Goal: Task Accomplishment & Management: Manage account settings

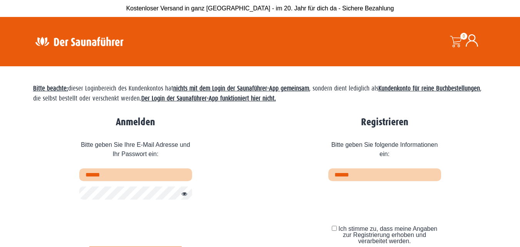
scroll to position [38, 0]
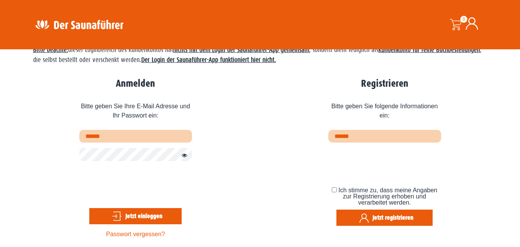
click at [113, 132] on input "text" at bounding box center [135, 136] width 113 height 13
type input "**********"
click at [89, 208] on button "Jetzt einloggen" at bounding box center [135, 216] width 92 height 16
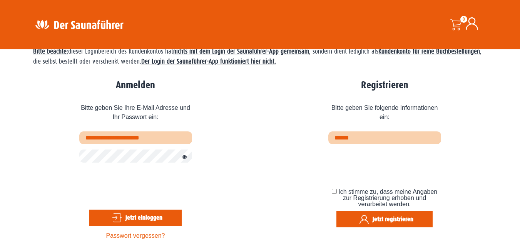
scroll to position [56, 0]
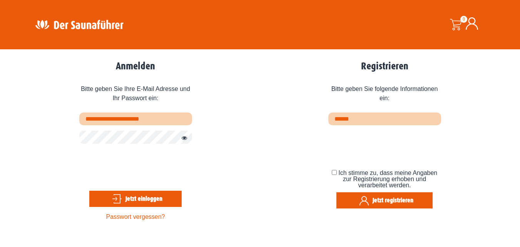
click at [140, 213] on link "Passwort vergessen?" at bounding box center [135, 216] width 59 height 7
